Goal: Transaction & Acquisition: Subscribe to service/newsletter

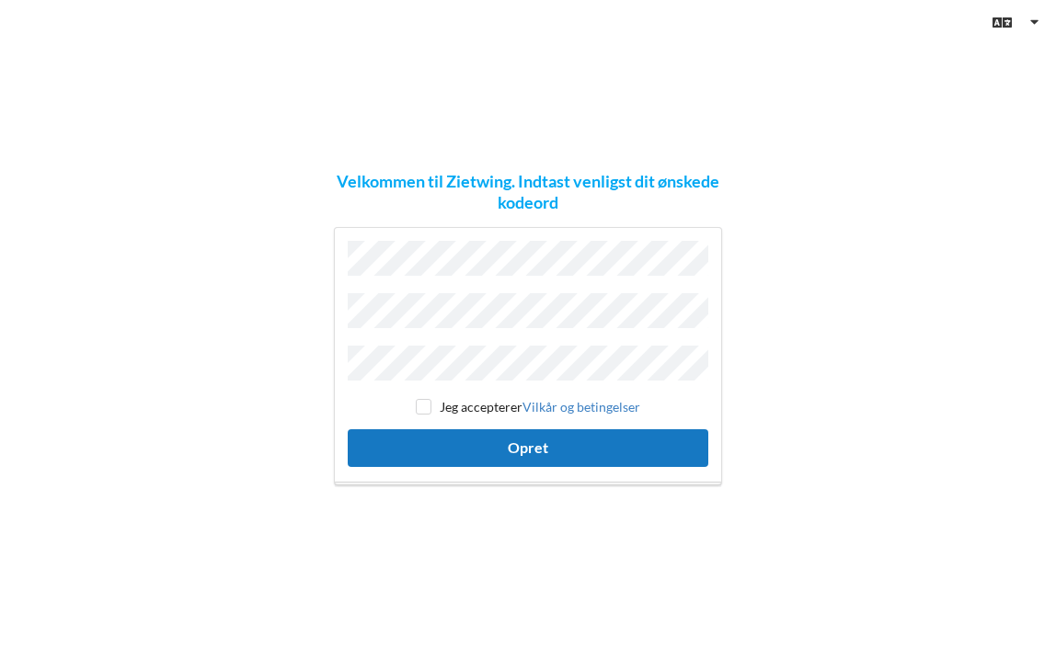
drag, startPoint x: 427, startPoint y: 399, endPoint x: 463, endPoint y: 422, distance: 43.4
click at [429, 401] on input "checkbox" at bounding box center [424, 407] width 16 height 16
checkbox input "true"
click at [505, 429] on button "Opret" at bounding box center [528, 448] width 360 height 38
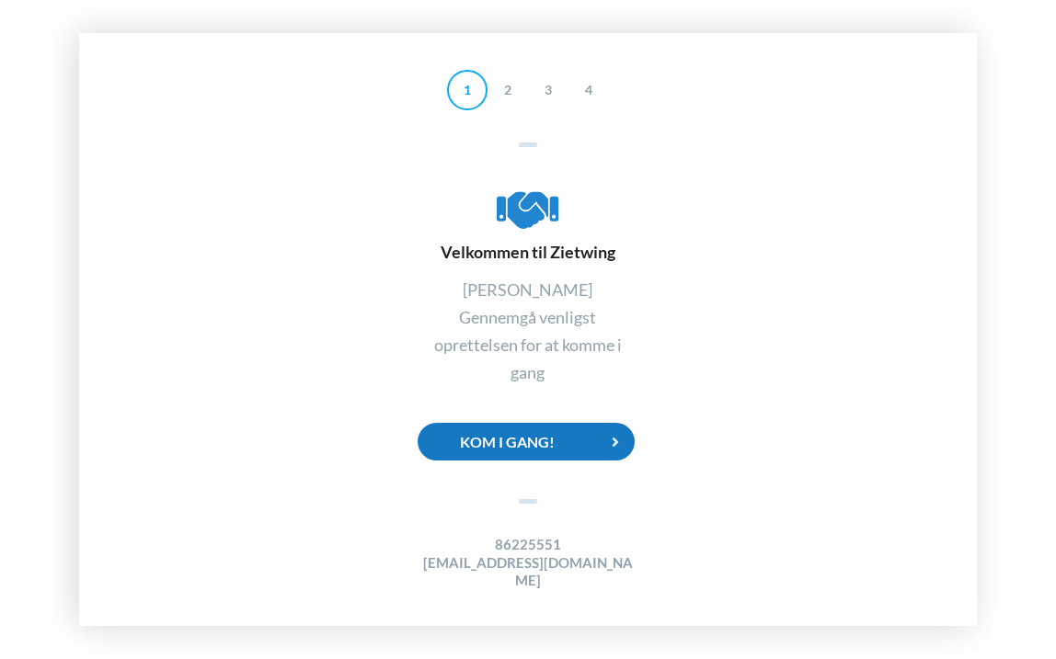
click at [550, 442] on div "Kom i gang!" at bounding box center [526, 442] width 217 height 38
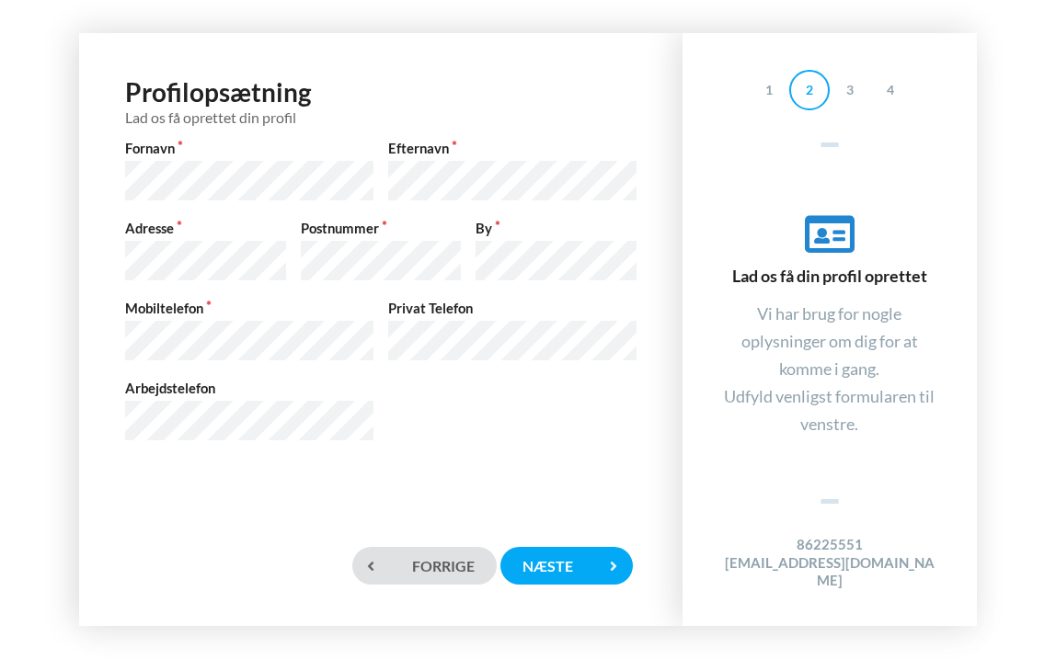
click at [265, 386] on div "Arbejdstelefon" at bounding box center [249, 411] width 263 height 65
click at [566, 560] on div "Næste" at bounding box center [566, 566] width 132 height 38
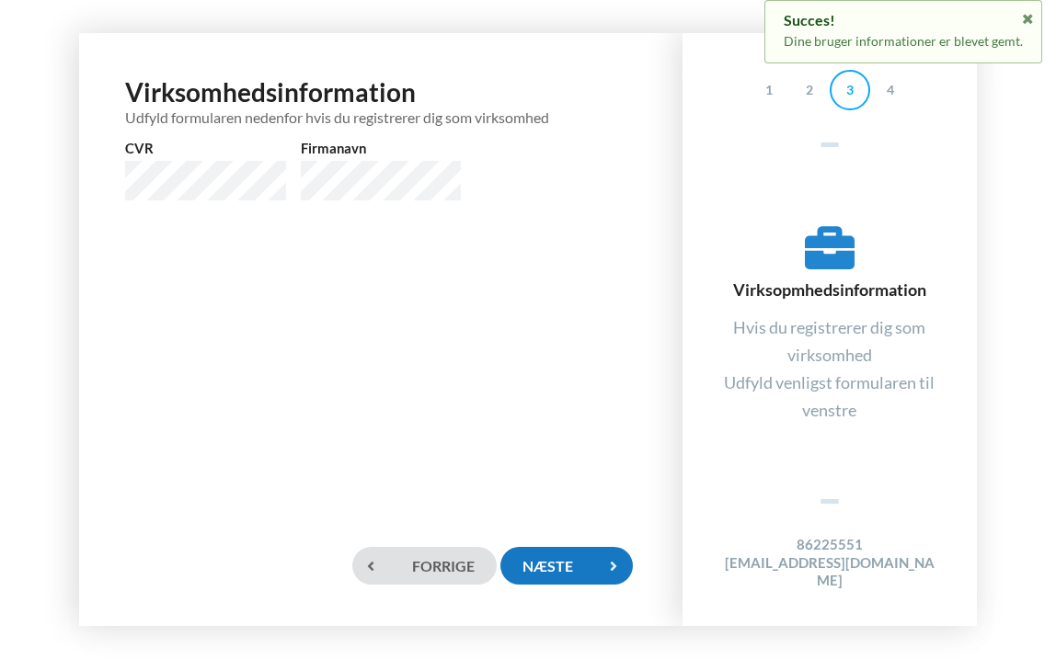
click at [564, 566] on div "Næste" at bounding box center [566, 566] width 132 height 38
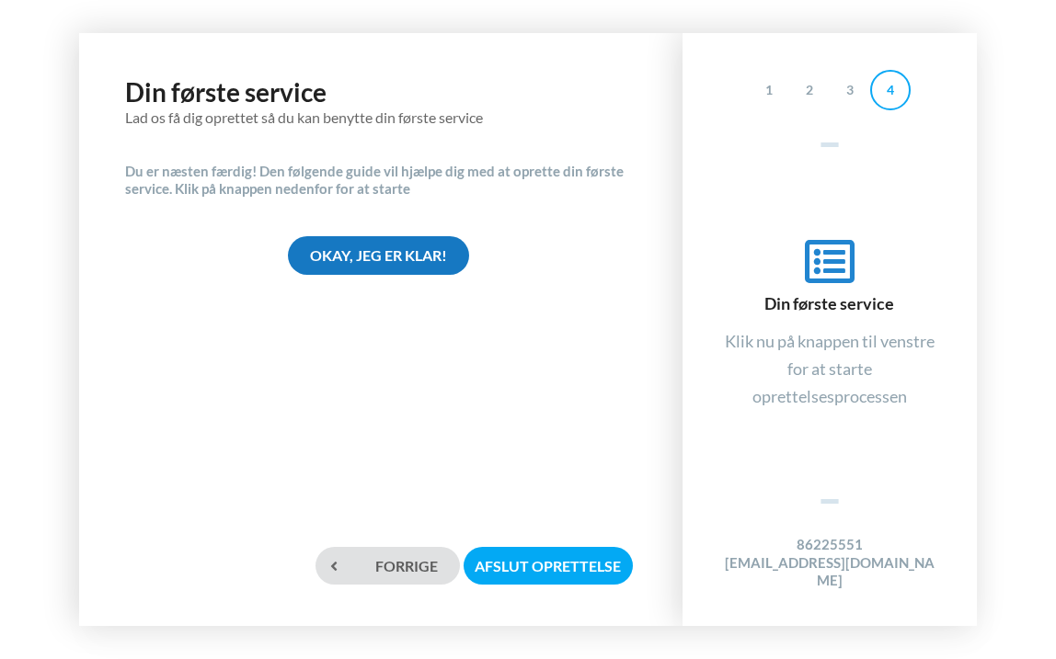
click at [381, 258] on div "Okay, jeg er klar!" at bounding box center [378, 255] width 181 height 38
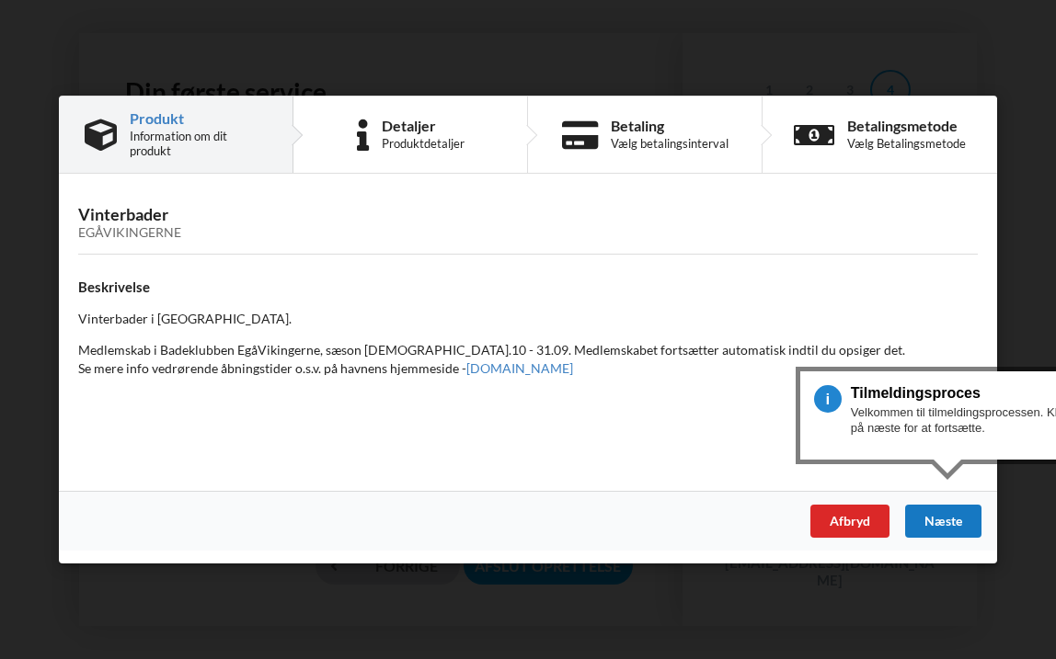
click at [959, 532] on div "Næste" at bounding box center [943, 521] width 76 height 33
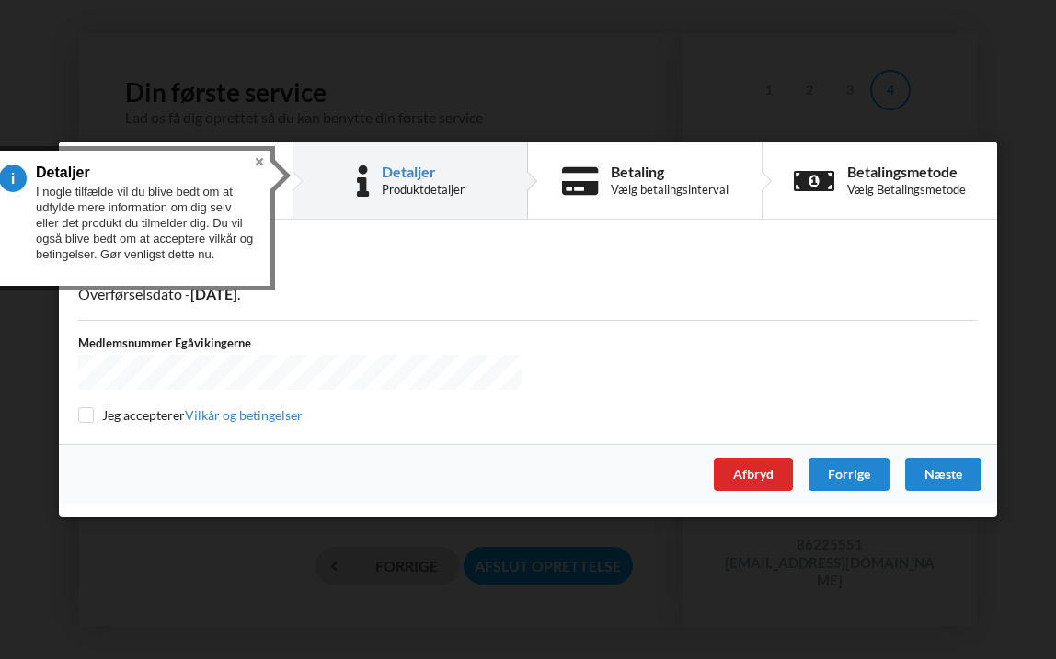
click at [87, 409] on input "checkbox" at bounding box center [86, 416] width 16 height 16
checkbox input "true"
click at [958, 460] on div "Næste" at bounding box center [943, 475] width 76 height 33
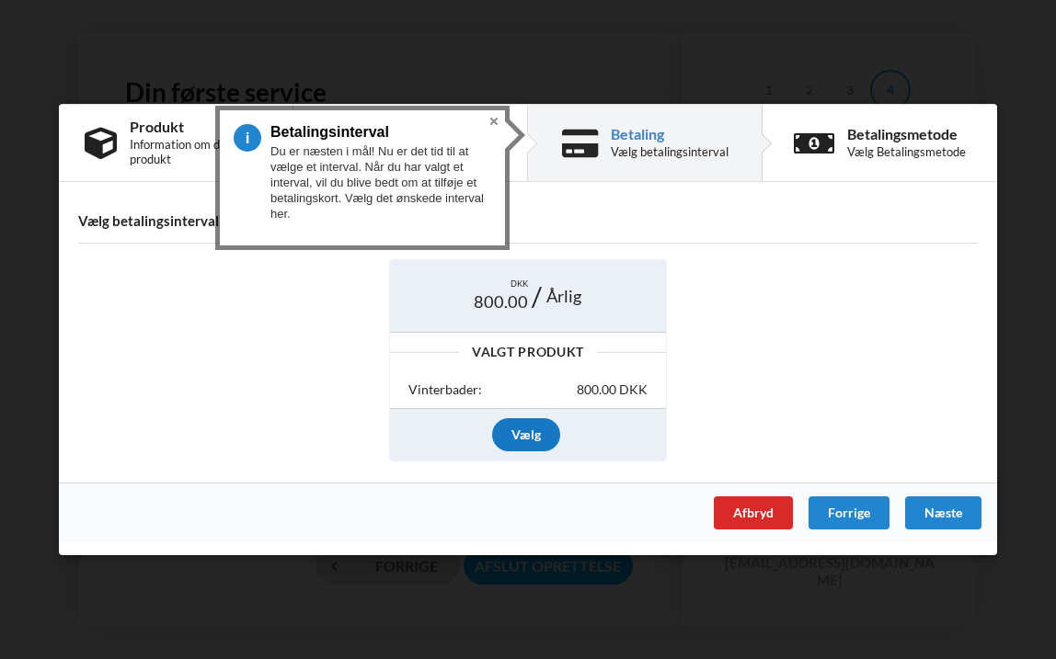
click at [521, 432] on div "Vælg" at bounding box center [526, 434] width 68 height 33
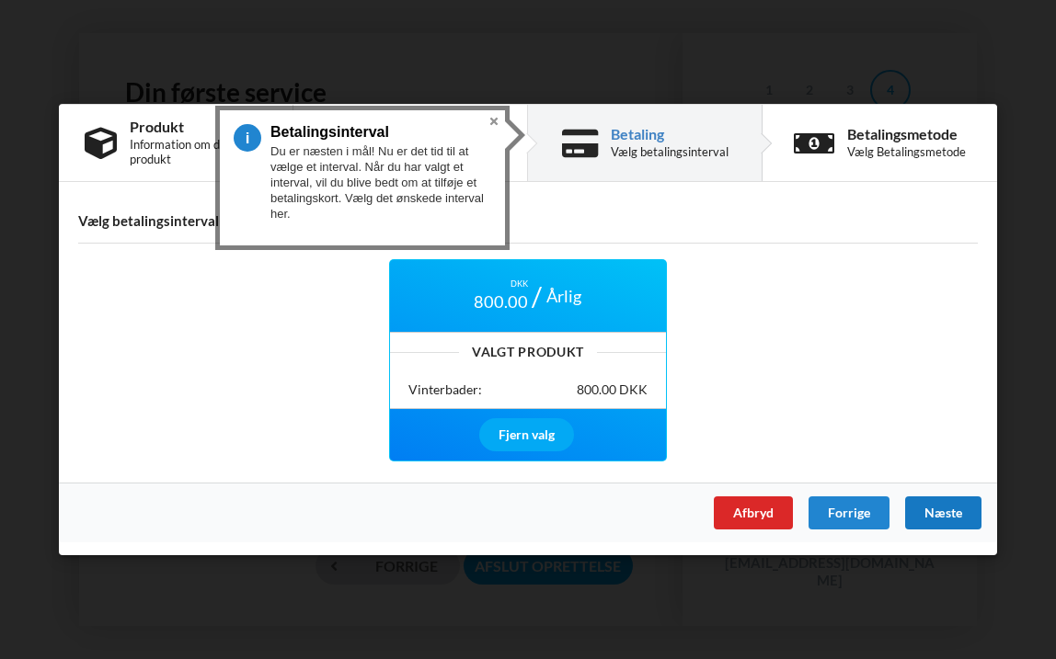
click at [930, 508] on div "Næste" at bounding box center [943, 513] width 76 height 33
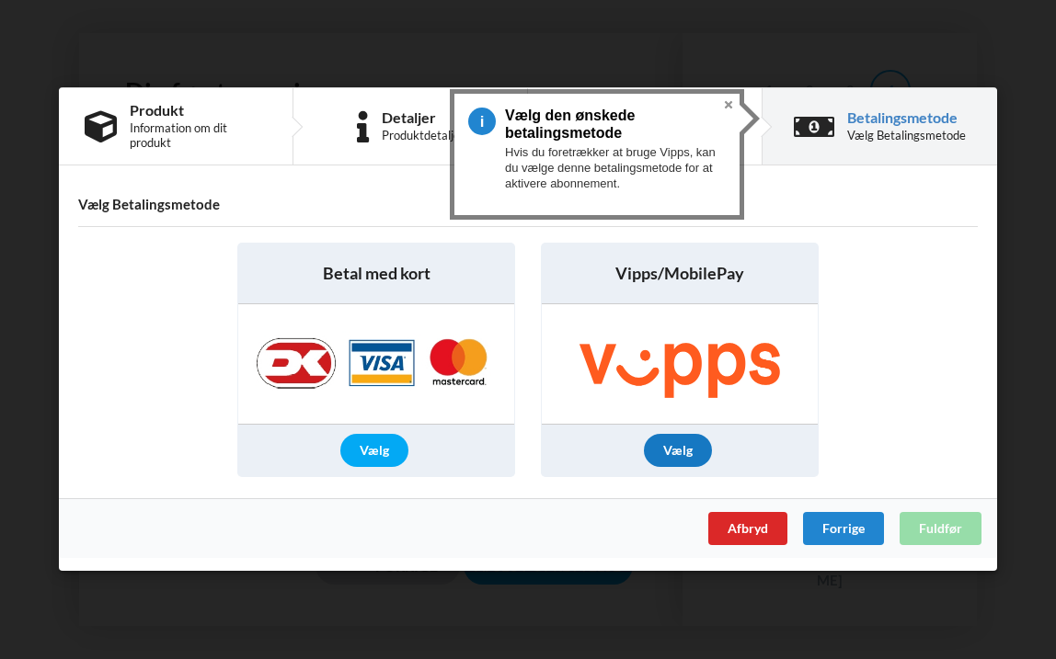
click at [681, 442] on div "Vælg" at bounding box center [678, 451] width 68 height 33
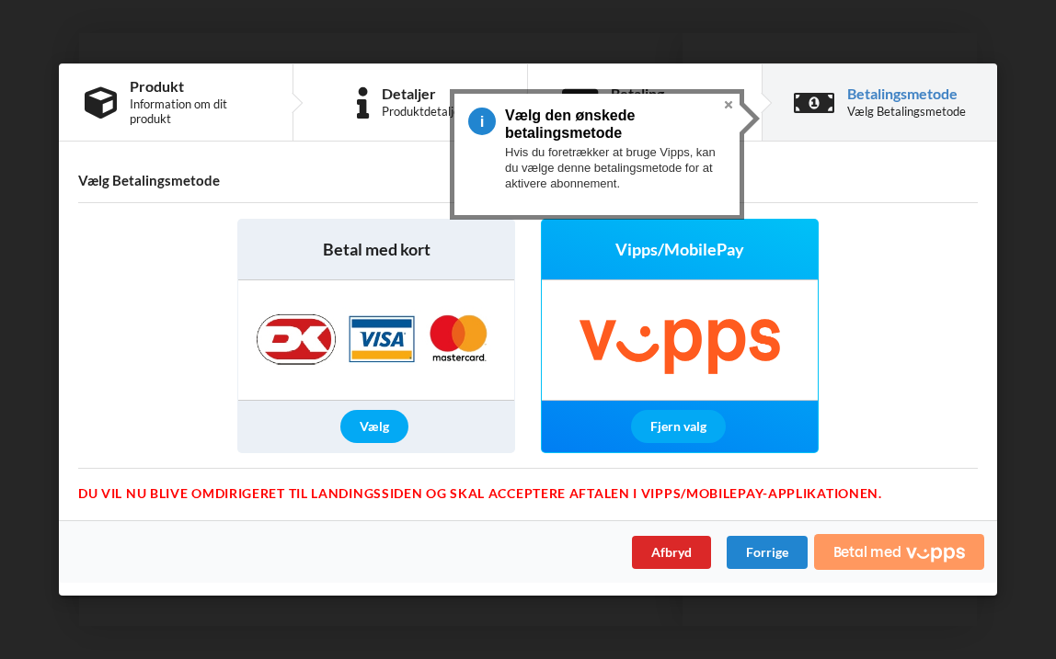
click at [879, 549] on span "Betal med" at bounding box center [867, 551] width 68 height 15
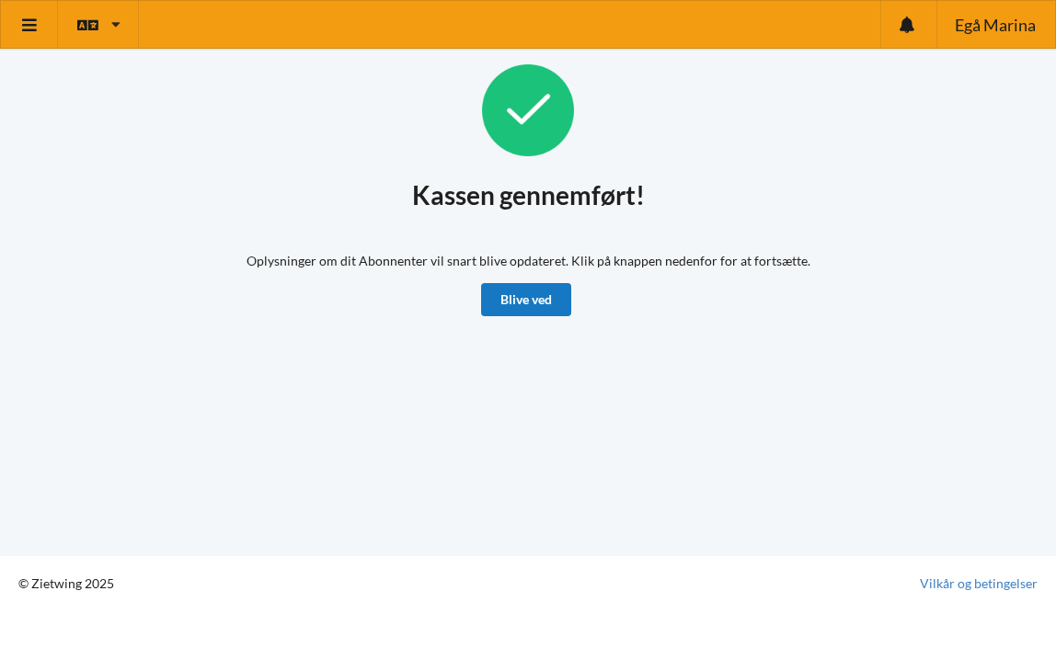
click at [531, 301] on link "Blive ved" at bounding box center [526, 299] width 90 height 33
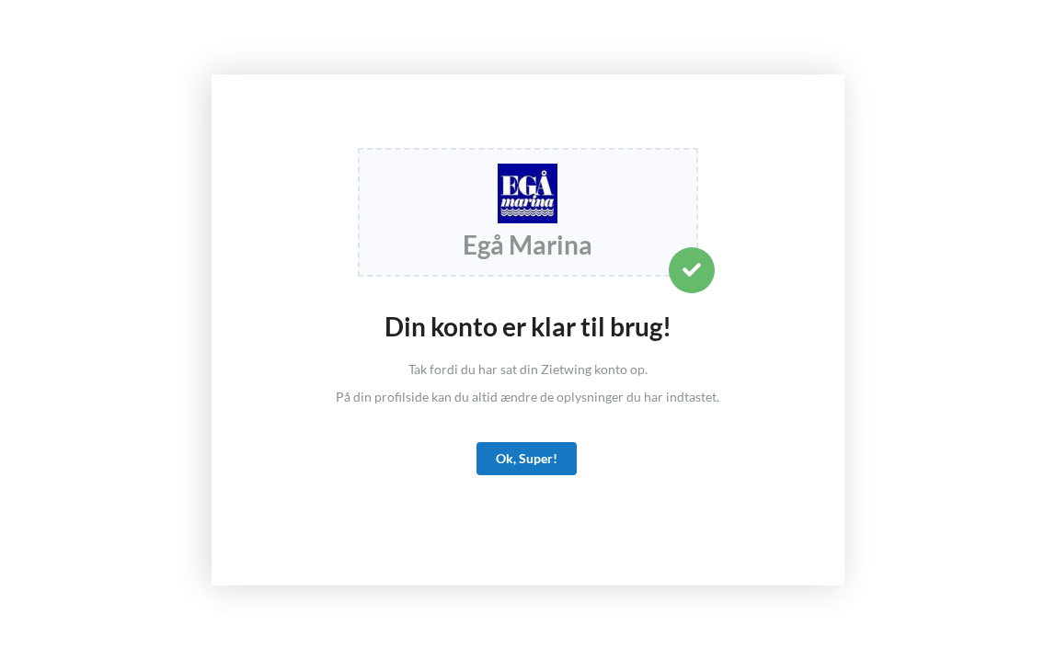
click at [529, 456] on div "Ok, Super!" at bounding box center [526, 458] width 100 height 33
